Goal: Transaction & Acquisition: Purchase product/service

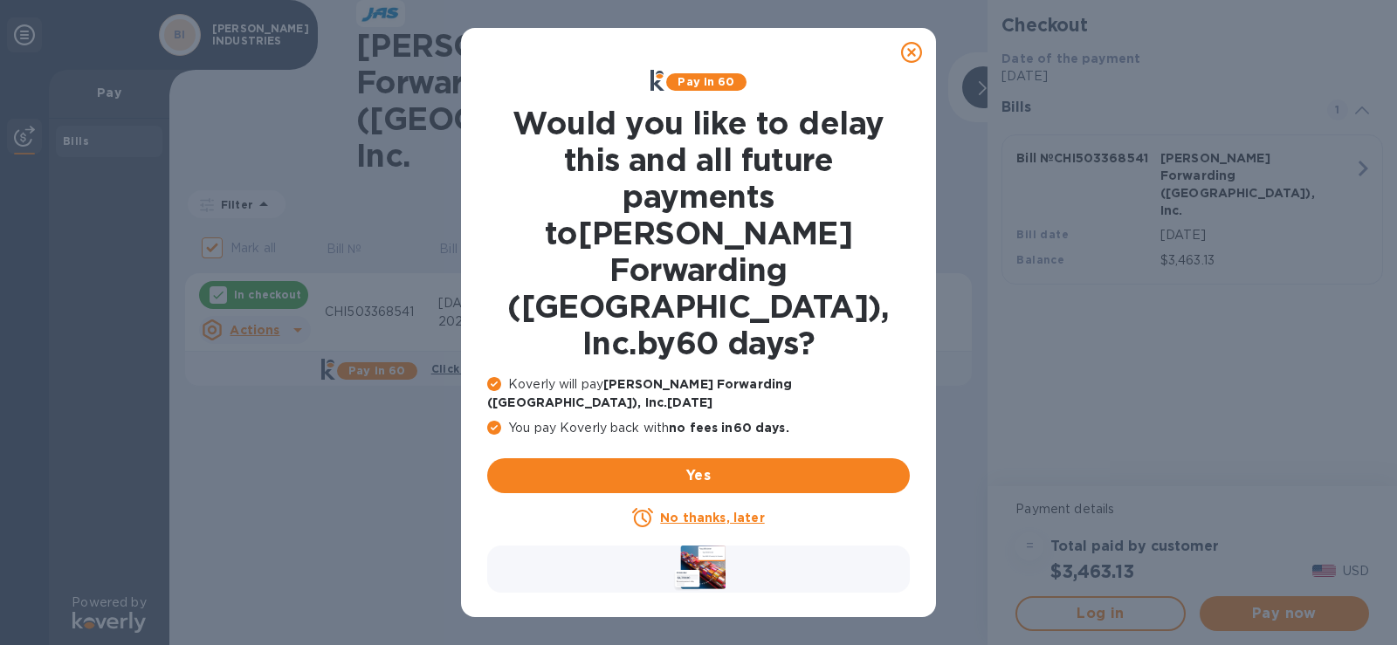
click at [913, 52] on icon at bounding box center [911, 52] width 21 height 21
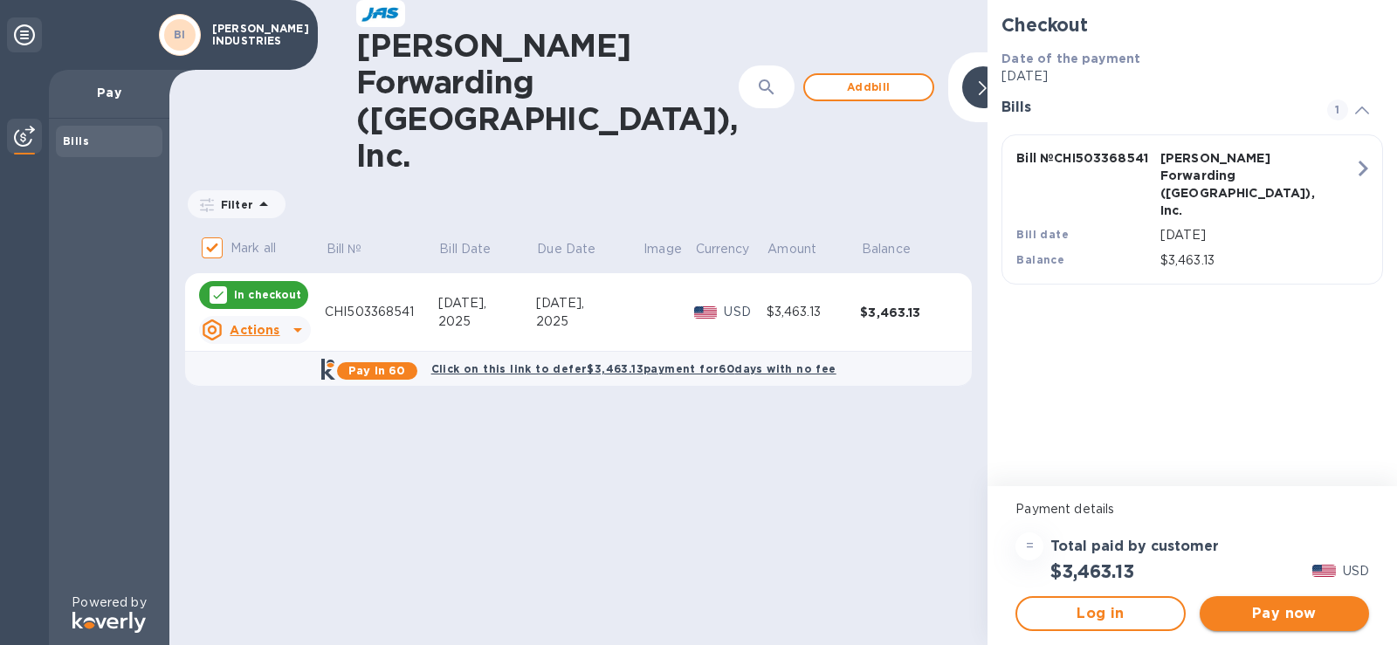
click at [1307, 612] on span "Pay now" at bounding box center [1284, 613] width 141 height 21
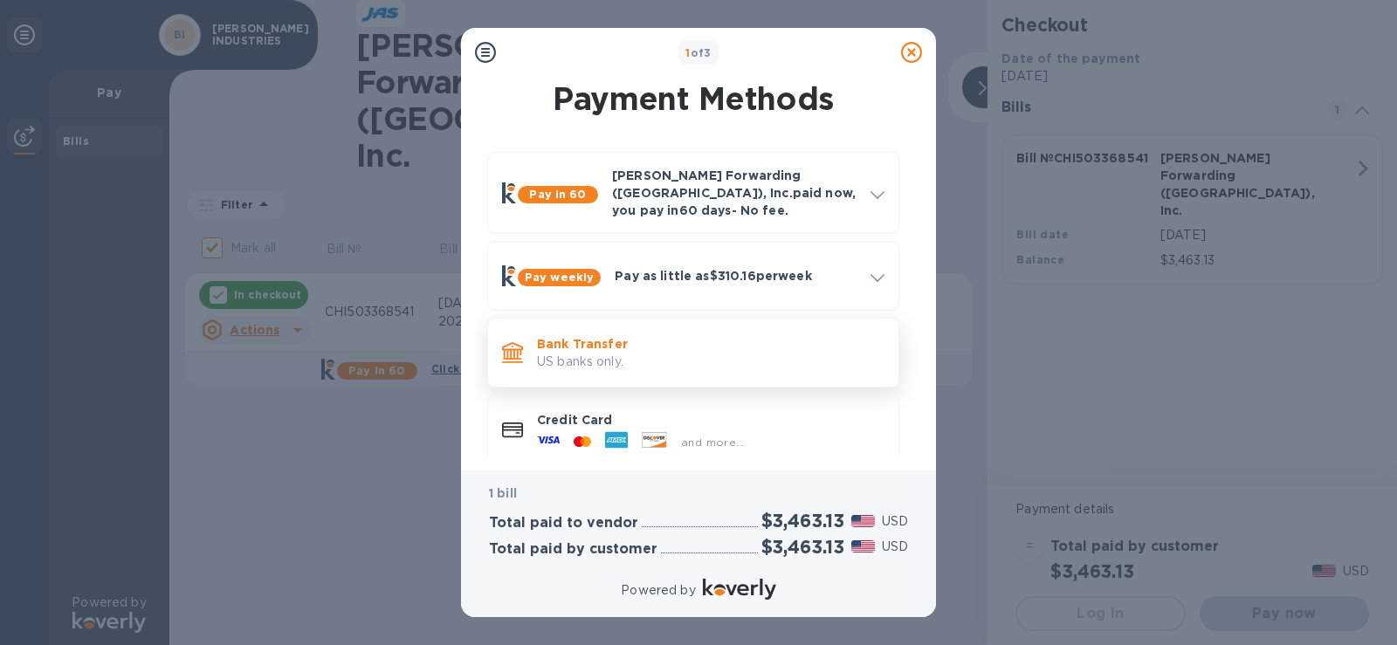
click at [738, 337] on p "Bank Transfer" at bounding box center [711, 343] width 348 height 17
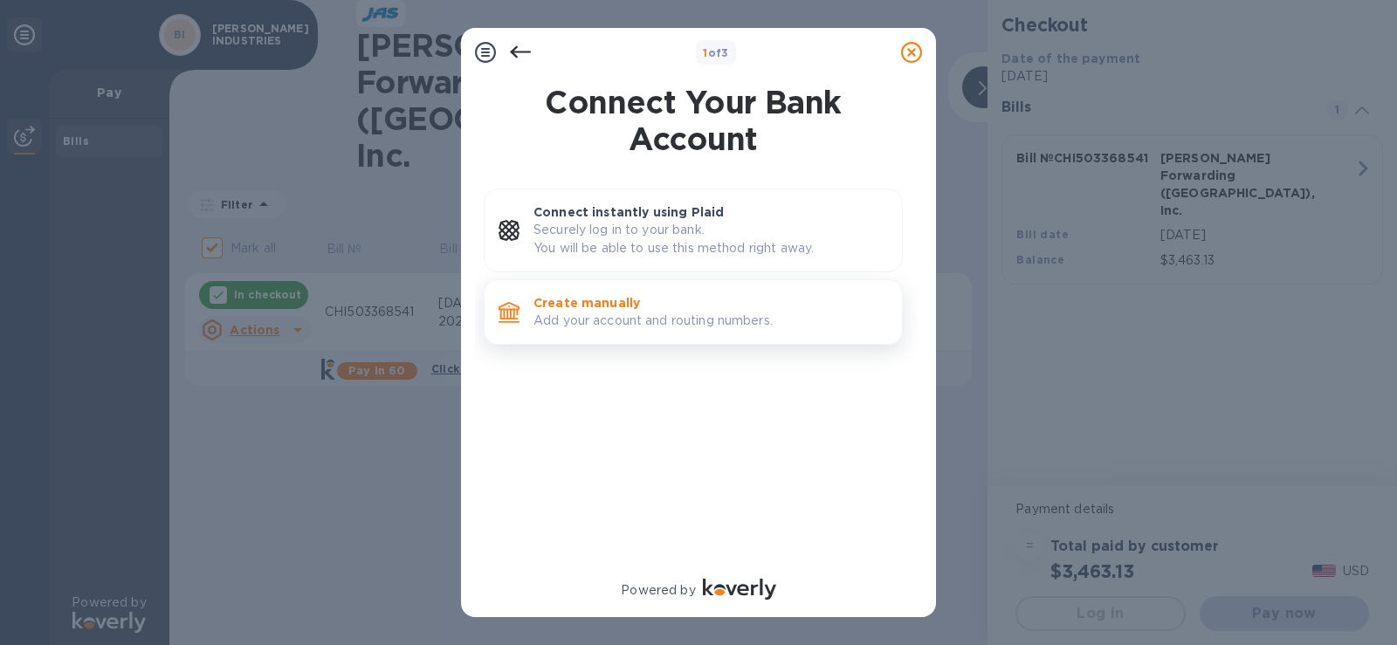
click at [737, 331] on div "Create manually Add your account and routing numbers." at bounding box center [711, 312] width 368 height 50
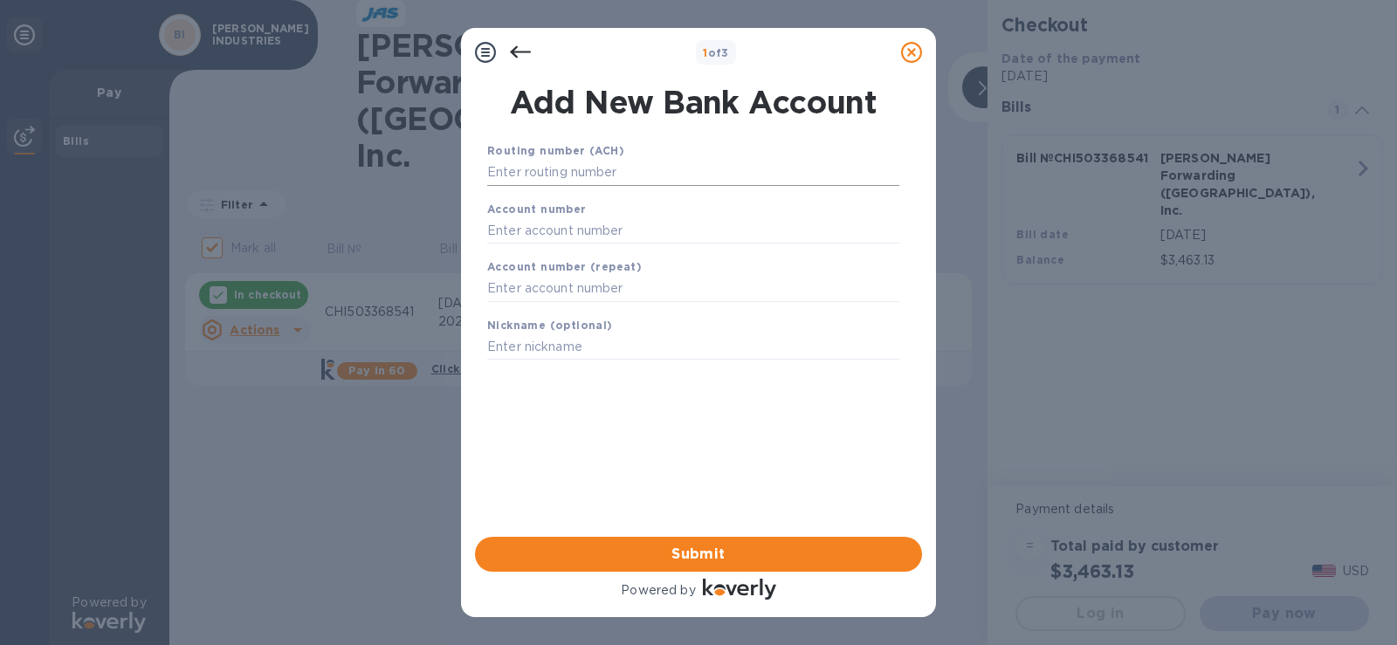
click at [602, 183] on input "text" at bounding box center [693, 173] width 412 height 26
drag, startPoint x: 678, startPoint y: 177, endPoint x: 289, endPoint y: 185, distance: 389.5
click at [289, 185] on div "1 of 3 Add New Bank Account Routing number (ACH) [FINANCIAL_ID] Account number …" at bounding box center [698, 322] width 1397 height 645
type input "086519159"
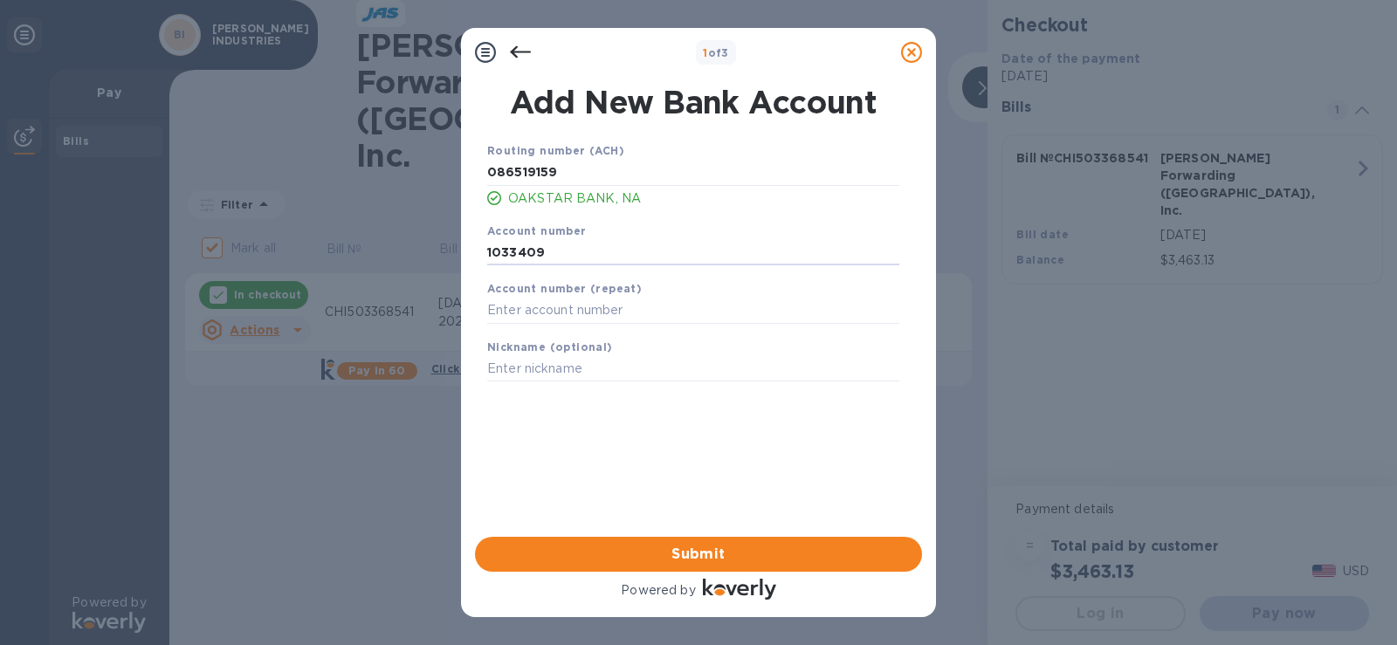
type input "1033409"
type input "OPERATING"
click at [811, 541] on button "Submit" at bounding box center [698, 554] width 447 height 35
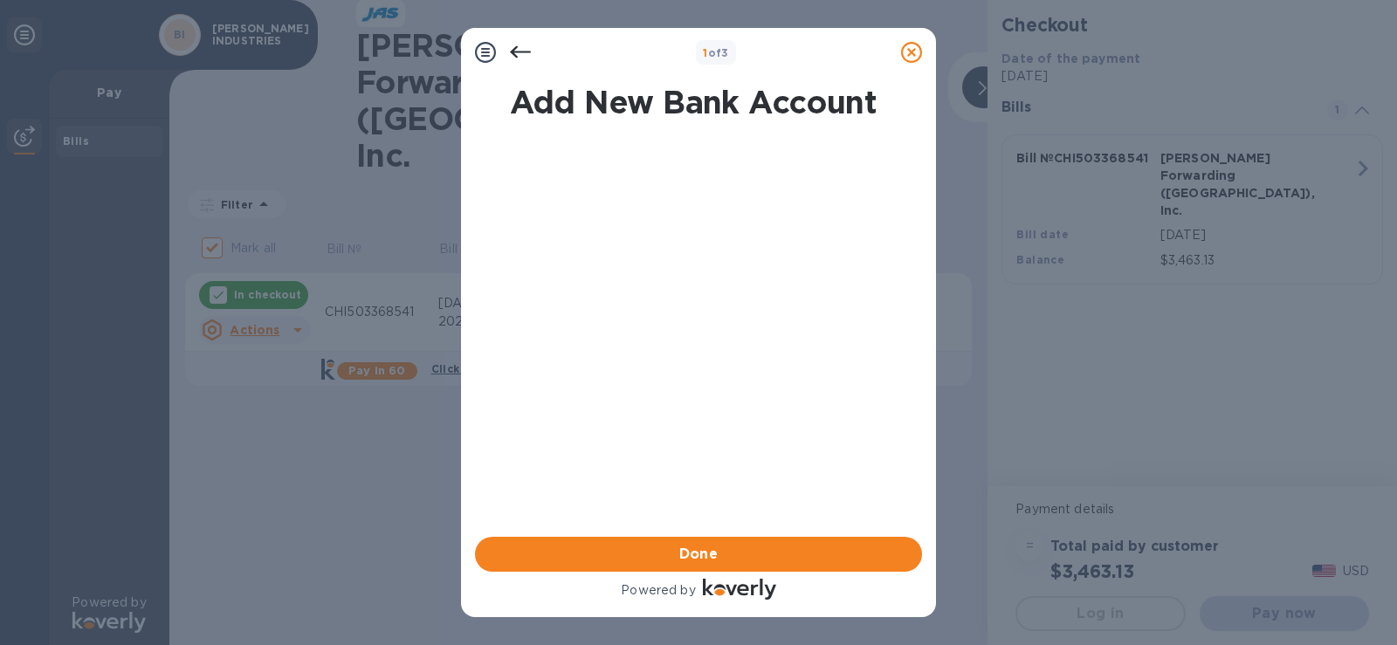
click at [811, 542] on button "Done" at bounding box center [698, 554] width 447 height 35
